Goal: Task Accomplishment & Management: Manage account settings

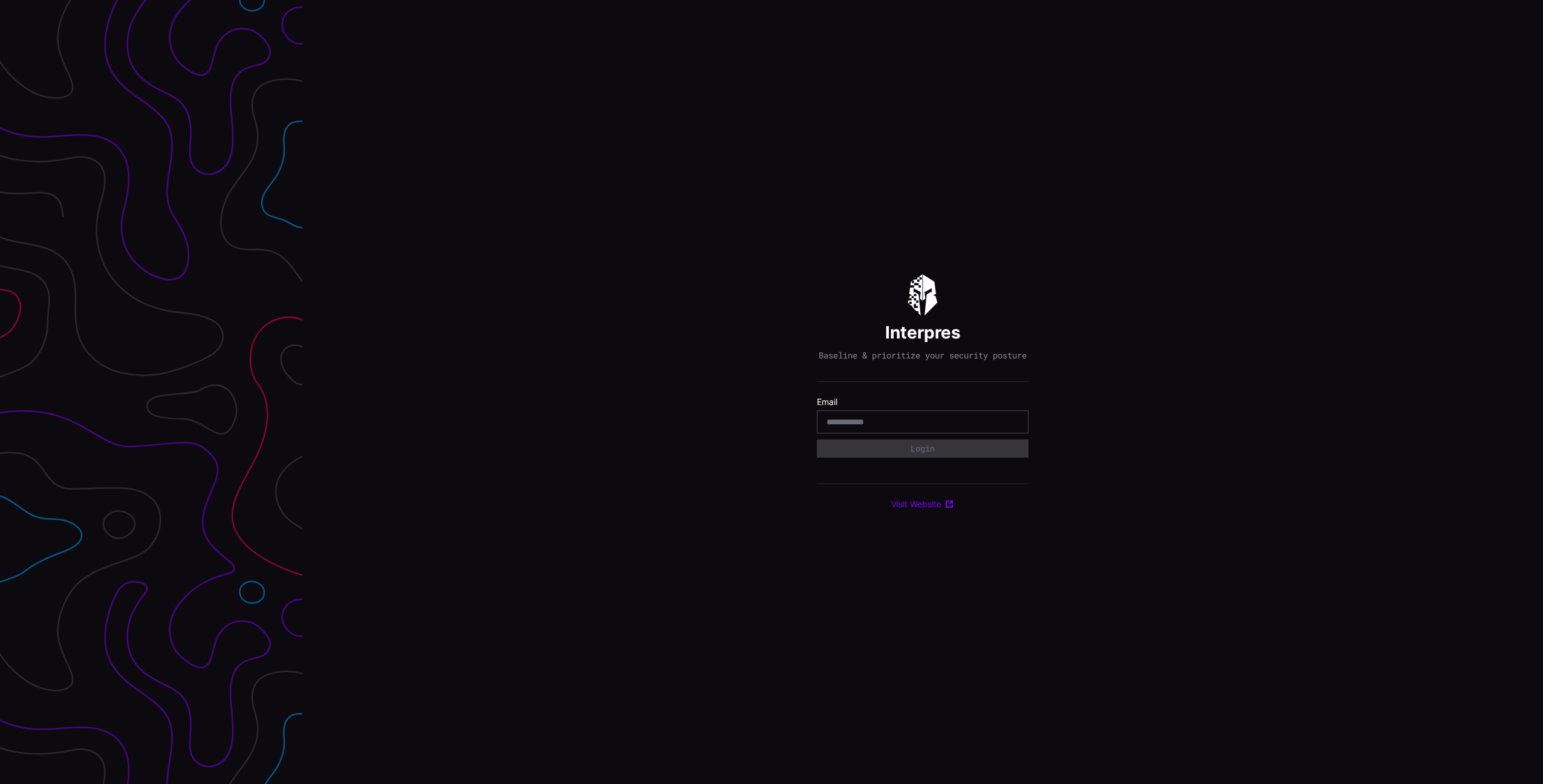
click at [1542, 426] on com-1password-button at bounding box center [1543, 392] width 0 height 784
